Goal: Task Accomplishment & Management: Manage account settings

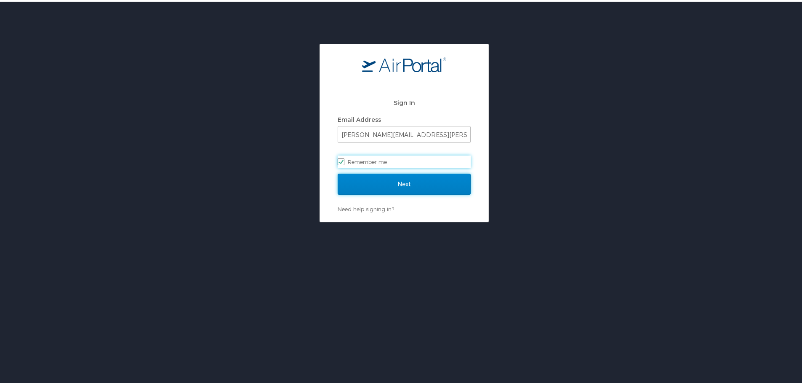
click at [384, 181] on input "Next" at bounding box center [404, 182] width 133 height 21
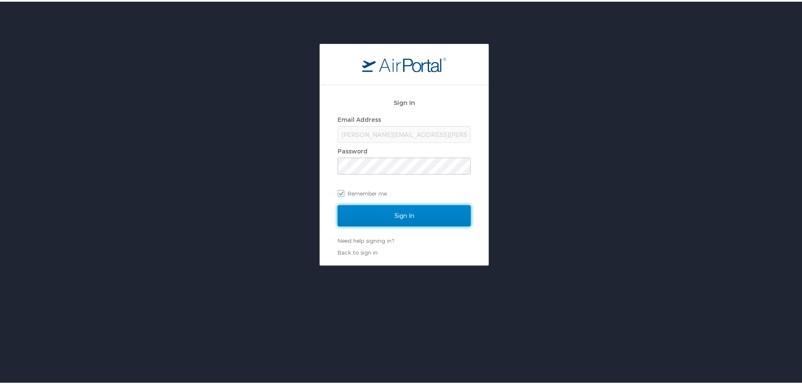
click at [379, 211] on input "Sign In" at bounding box center [404, 213] width 133 height 21
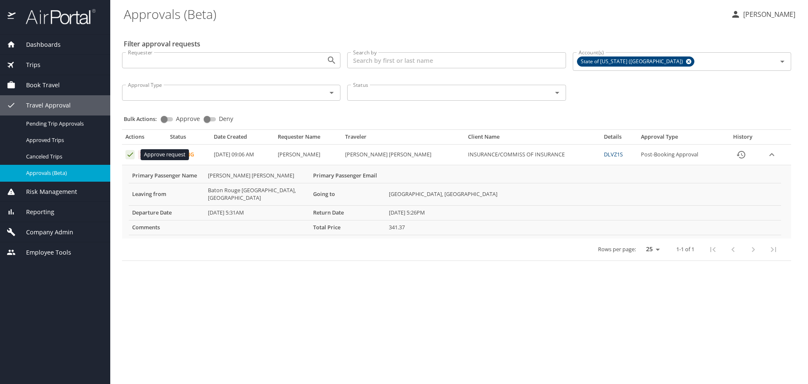
click at [132, 156] on icon "Approval table" at bounding box center [130, 154] width 8 height 8
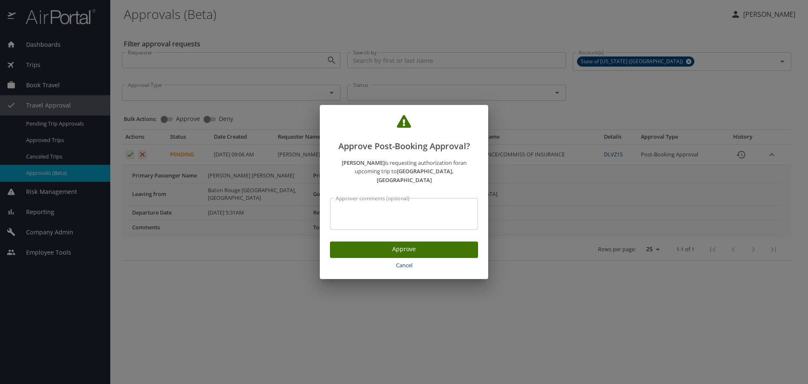
click at [346, 251] on button "Approve" at bounding box center [404, 249] width 148 height 16
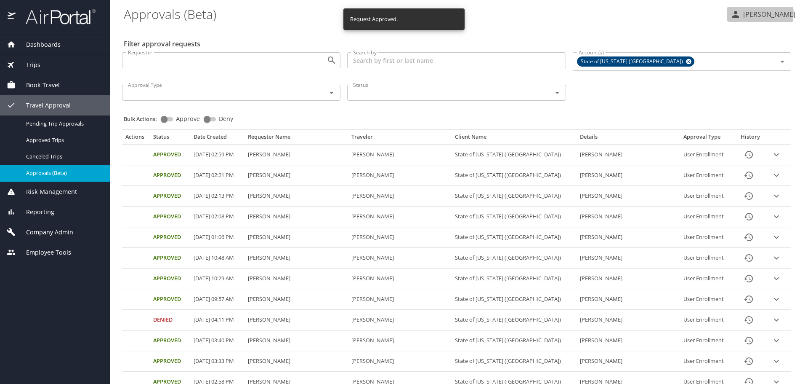
click at [760, 13] on p "Jessica Naquin" at bounding box center [768, 14] width 55 height 10
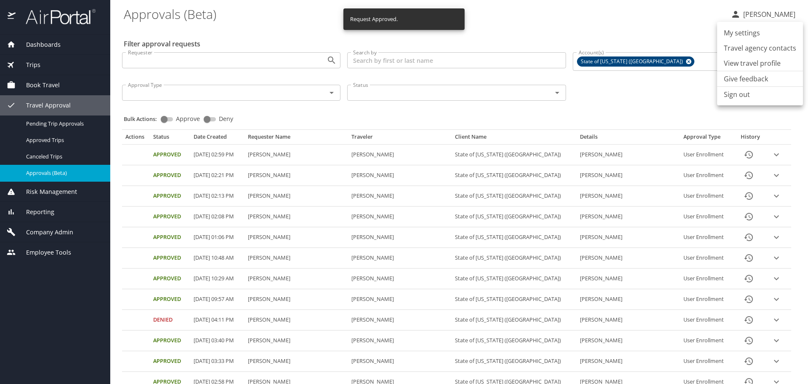
click at [734, 96] on li "Sign out" at bounding box center [760, 94] width 86 height 15
